Goal: Information Seeking & Learning: Understand process/instructions

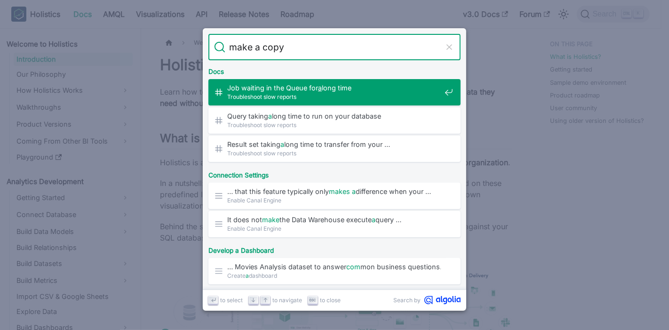
type input "make a copy"
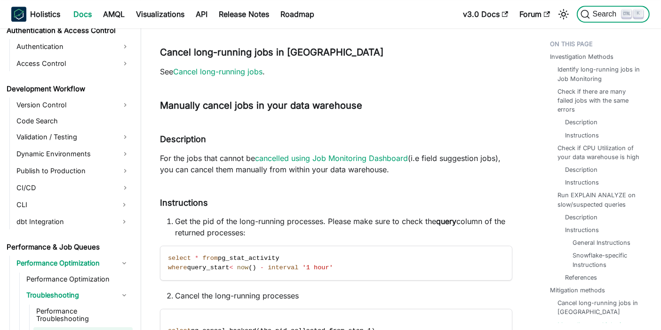
scroll to position [2887, 0]
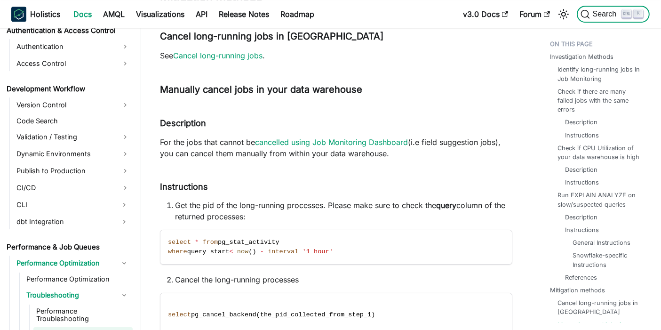
click at [607, 12] on span "Search" at bounding box center [606, 14] width 32 height 8
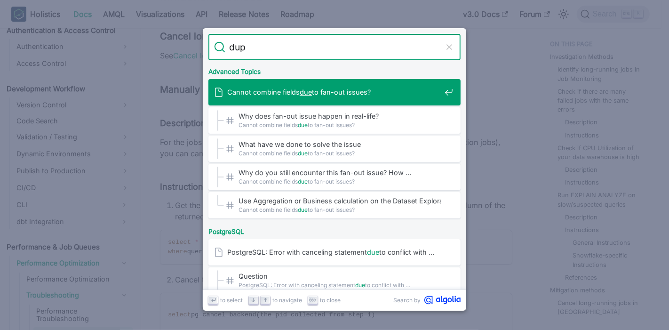
click at [341, 47] on input "dup" at bounding box center [334, 47] width 218 height 26
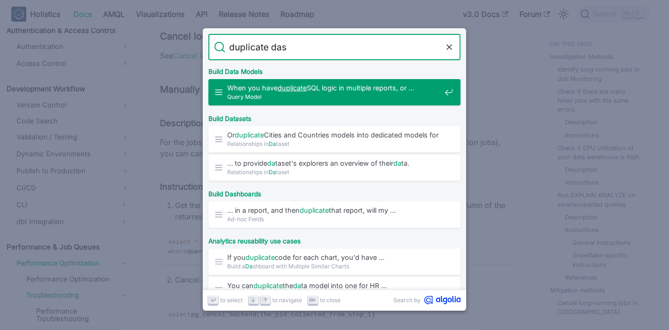
type input "duplicate dash"
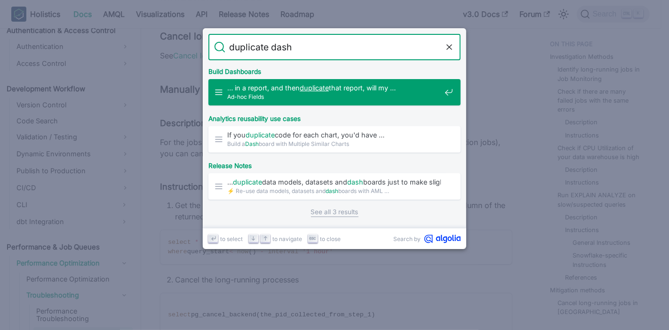
click at [407, 99] on span "Ad-hoc Fields" at bounding box center [334, 96] width 214 height 9
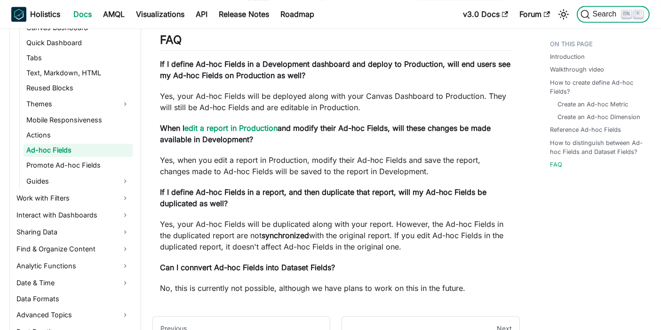
scroll to position [291, 0]
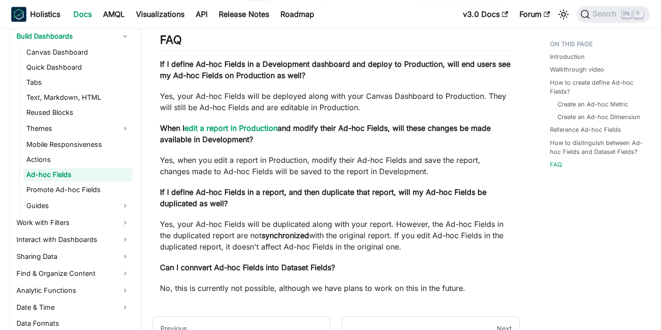
click at [469, 162] on p "Yes, when you edit a report in Production, modify their Ad-hoc Fields and save …" at bounding box center [336, 165] width 353 height 23
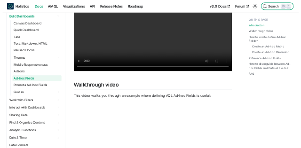
scroll to position [0, 0]
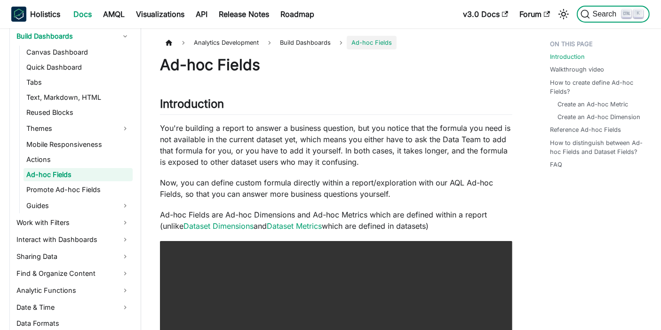
click at [608, 15] on span "Search" at bounding box center [606, 14] width 32 height 8
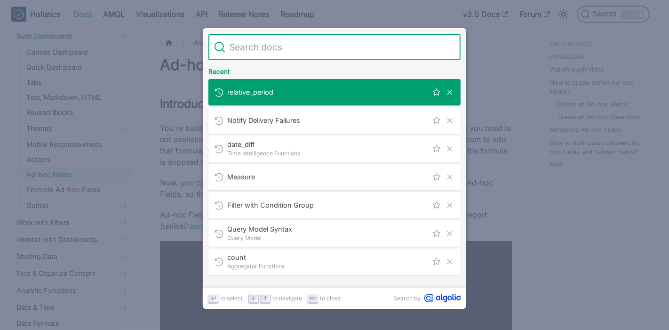
type input "create a copy"
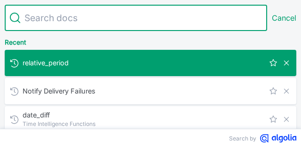
paste input "create a copy"
type input "create a copy"
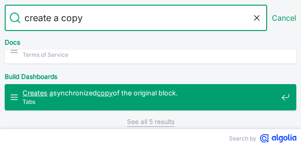
scroll to position [161, 0]
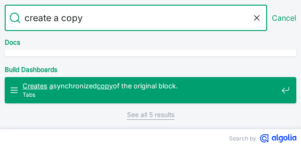
click at [156, 92] on span "Tabs" at bounding box center [150, 94] width 255 height 9
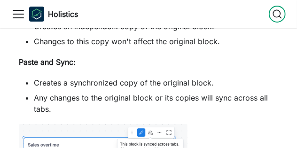
scroll to position [1880, 0]
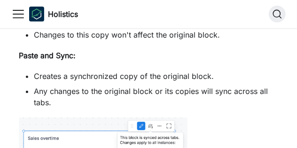
click at [24, 10] on icon "Toggle navigation bar" at bounding box center [18, 14] width 14 height 14
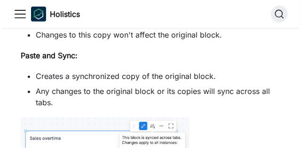
scroll to position [1872, 0]
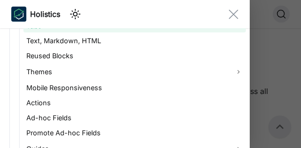
click at [234, 12] on icon "Close navigation bar" at bounding box center [234, 14] width 10 height 10
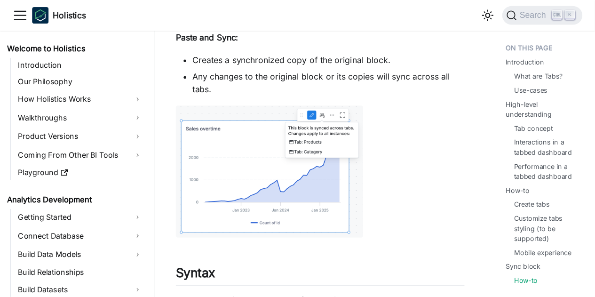
scroll to position [1880, 0]
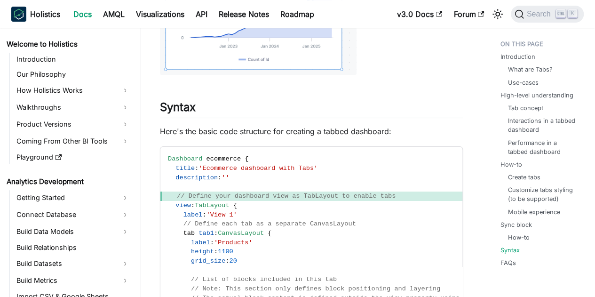
scroll to position [1974, 0]
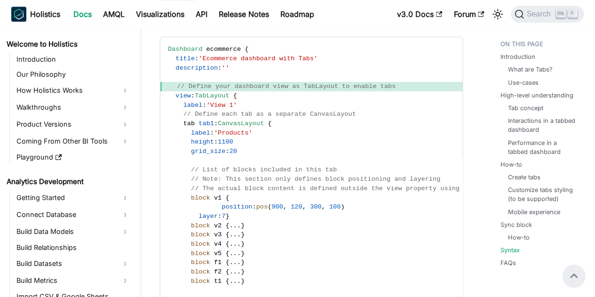
scroll to position [2065, 0]
